Goal: Transaction & Acquisition: Purchase product/service

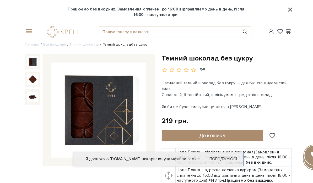
click at [34, 27] on span at bounding box center [36, 29] width 5 height 5
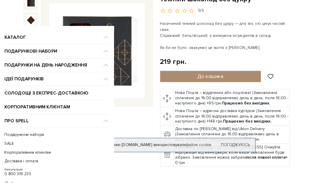
click at [98, 41] on span "Каталог" at bounding box center [52, 47] width 97 height 13
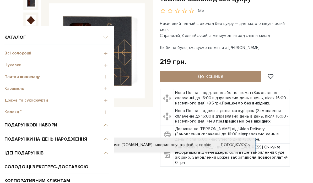
click at [29, 60] on span "Всі солодощі" at bounding box center [52, 62] width 97 height 5
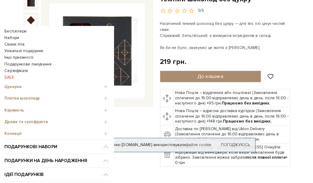
scroll to position [45, 0]
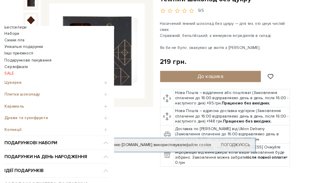
click at [28, 98] on span "Плитки шоколаду" at bounding box center [52, 100] width 97 height 5
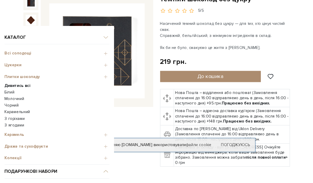
scroll to position [0, 0]
click at [118, 45] on img at bounding box center [89, 60] width 88 height 88
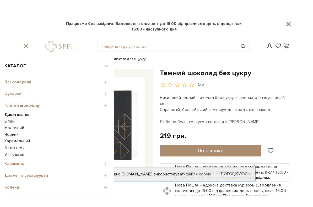
scroll to position [6, 0]
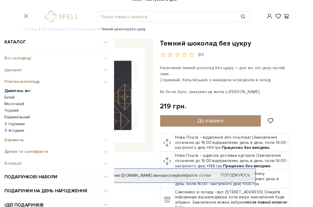
click at [80, 22] on div "#печиво #Колекція до Дня Народження #карамель" at bounding box center [144, 23] width 252 height 19
click at [156, 33] on ul "Головна Вся продукція Плитки шоколаду Темний шоколад без цукру" at bounding box center [145, 35] width 246 height 5
click at [75, 34] on link "Плитки шоколаду" at bounding box center [76, 36] width 27 height 4
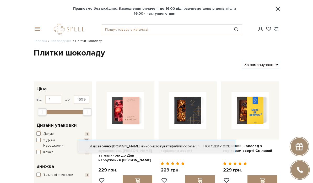
click at [208, 66] on div at bounding box center [136, 65] width 208 height 8
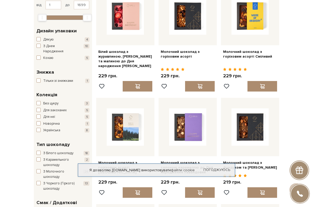
scroll to position [95, 0]
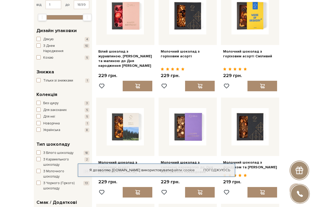
click at [42, 101] on button "Без цукру 3" at bounding box center [62, 103] width 53 height 5
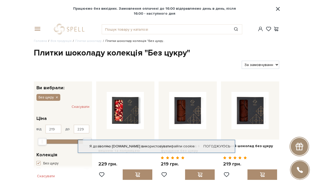
click at [39, 29] on span at bounding box center [36, 29] width 5 height 5
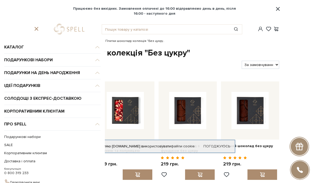
click at [39, 27] on span at bounding box center [36, 29] width 5 height 5
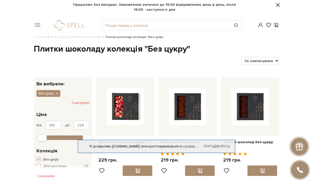
scroll to position [4, 0]
